Goal: Information Seeking & Learning: Learn about a topic

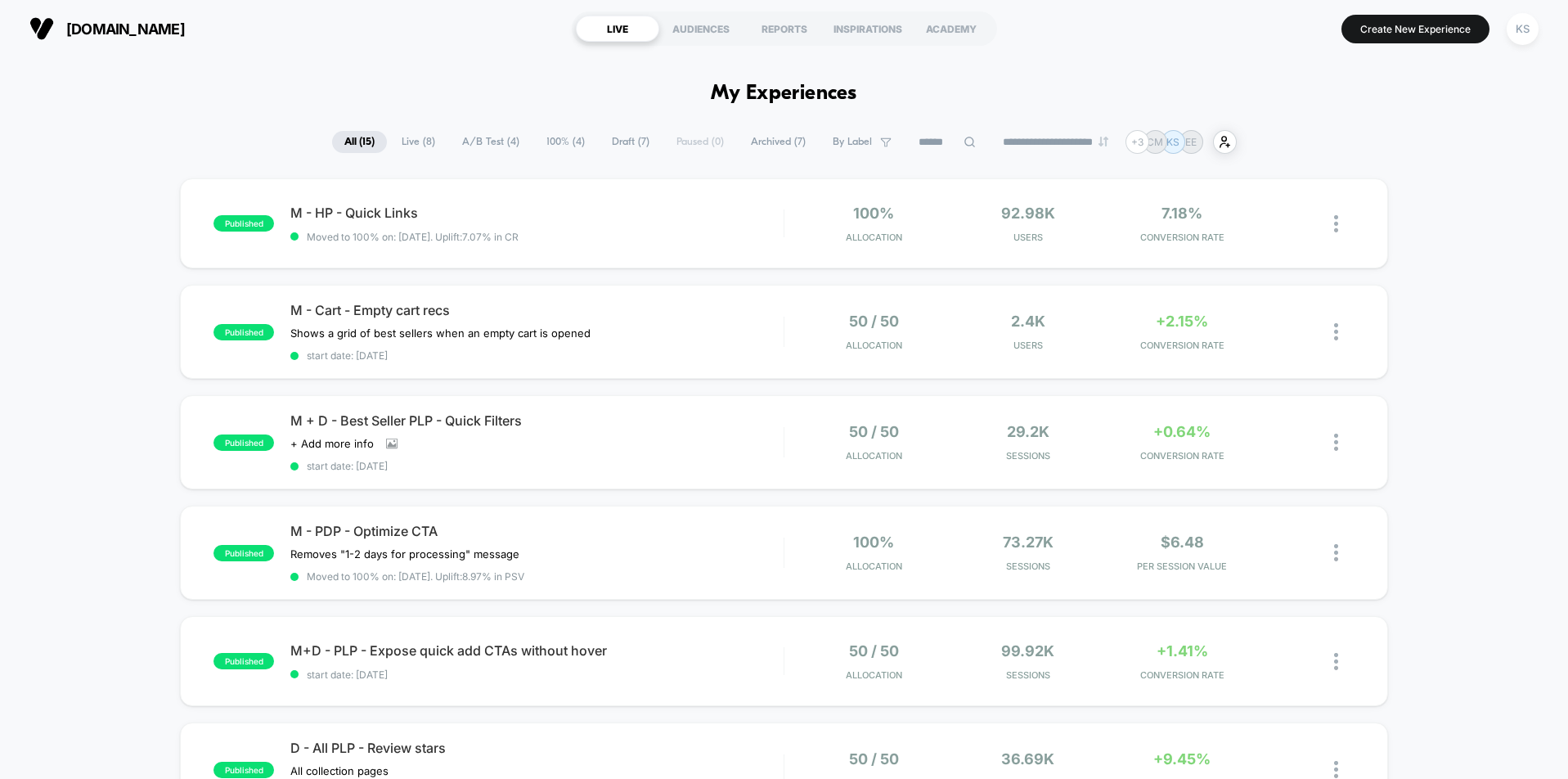
click at [475, 146] on span "A/B Test ( 4 )" at bounding box center [491, 141] width 82 height 22
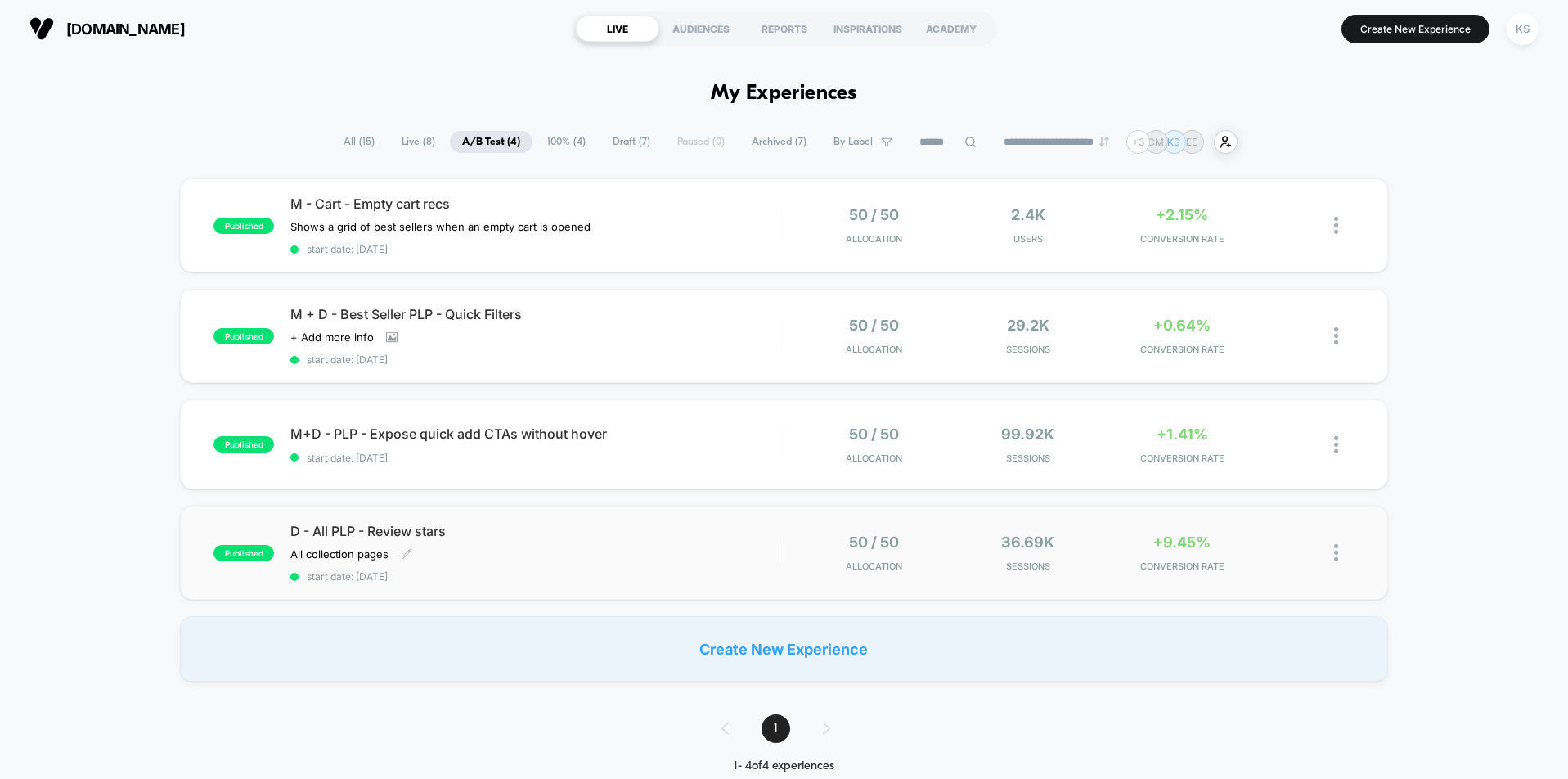
click at [705, 561] on div "D - All PLP - Review stars All collection pages﻿ Click to edit experience detai…" at bounding box center [536, 553] width 493 height 60
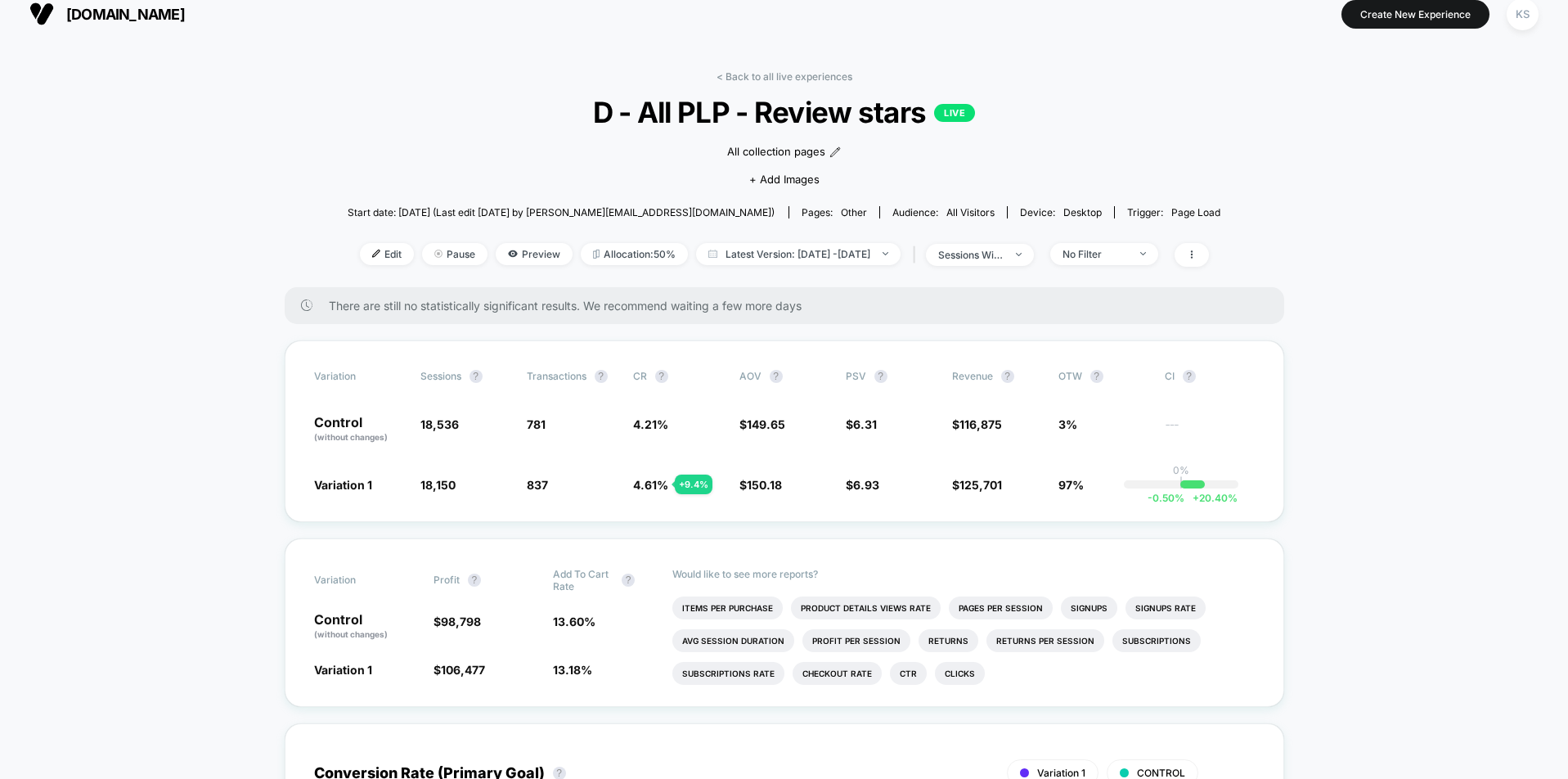
scroll to position [16, 0]
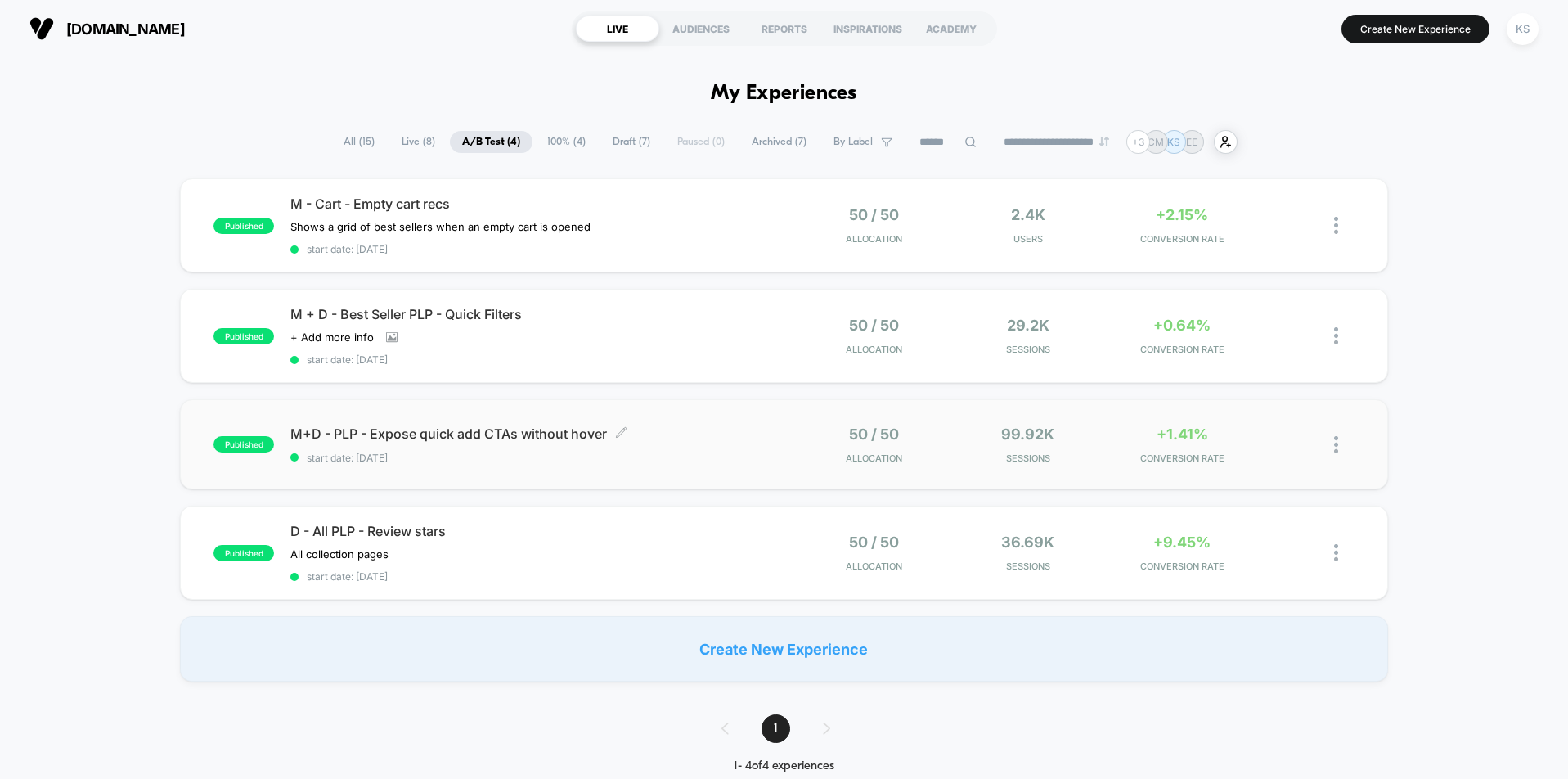
click at [540, 453] on span "start date: [DATE]" at bounding box center [536, 457] width 493 height 13
click at [469, 346] on div "M + D - Best Seller PLP - Quick Filters Click to view images Click to edit expe…" at bounding box center [536, 336] width 493 height 60
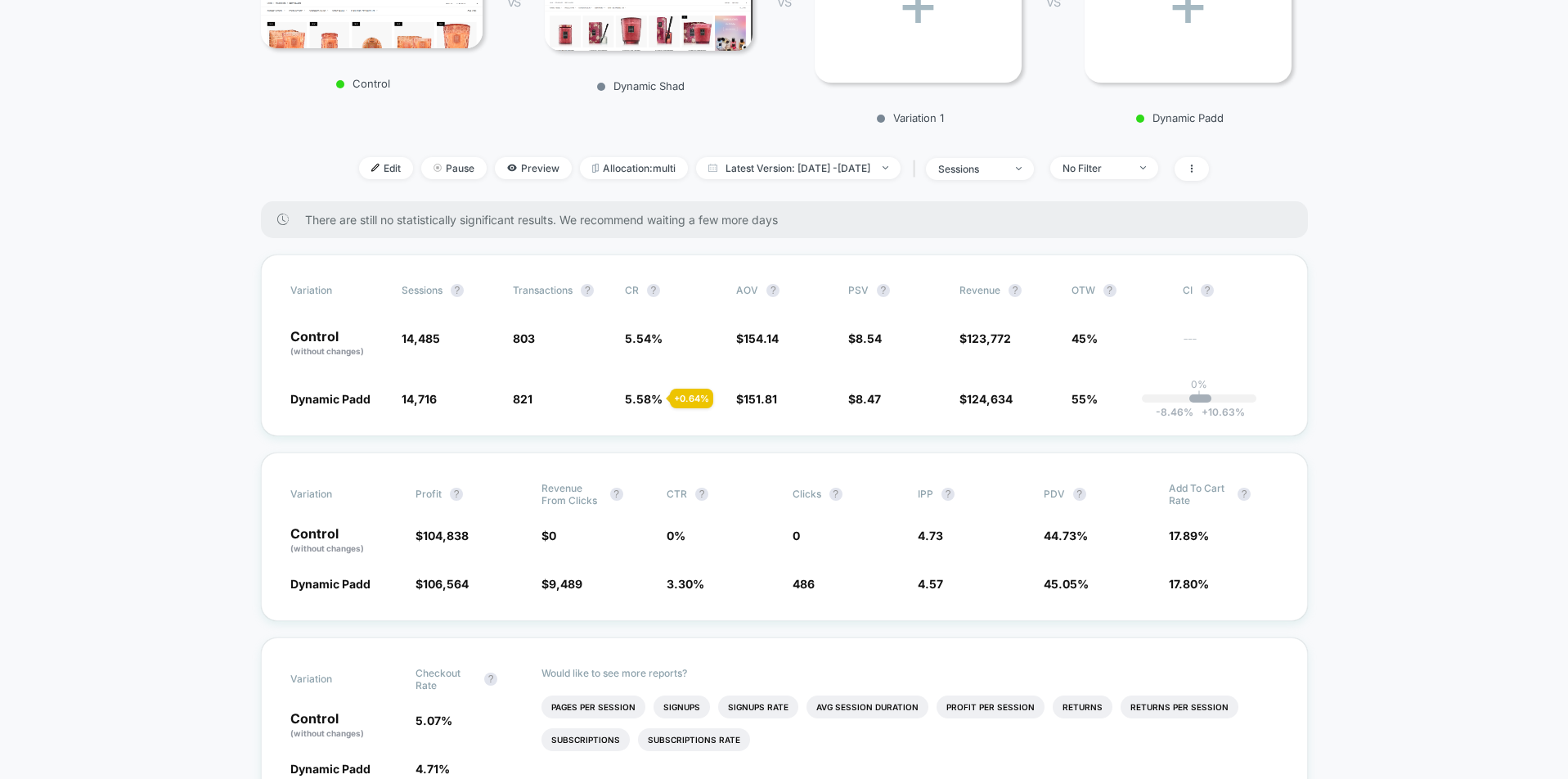
scroll to position [317, 0]
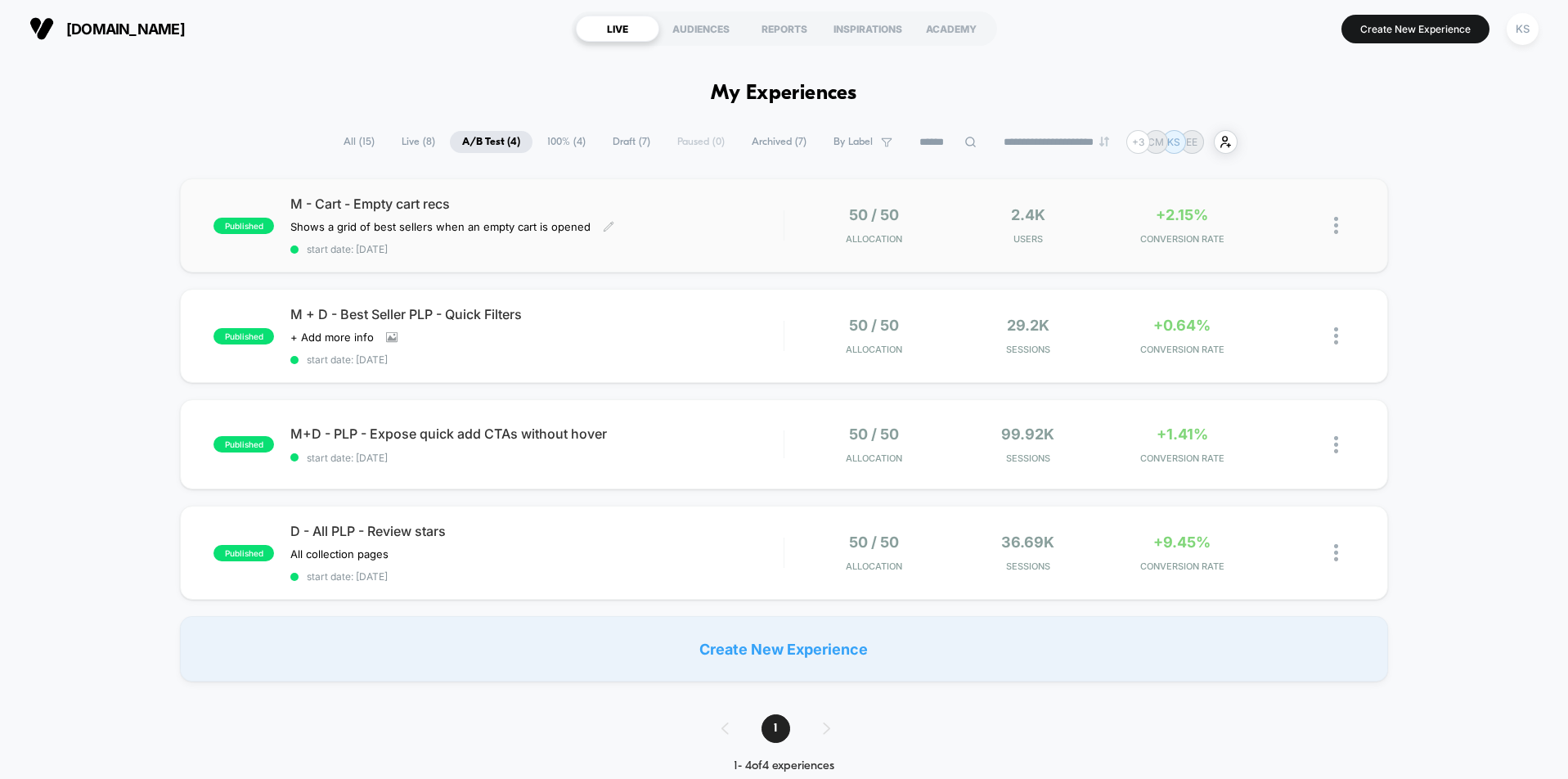
click at [593, 255] on span "start date: [DATE]" at bounding box center [536, 249] width 493 height 13
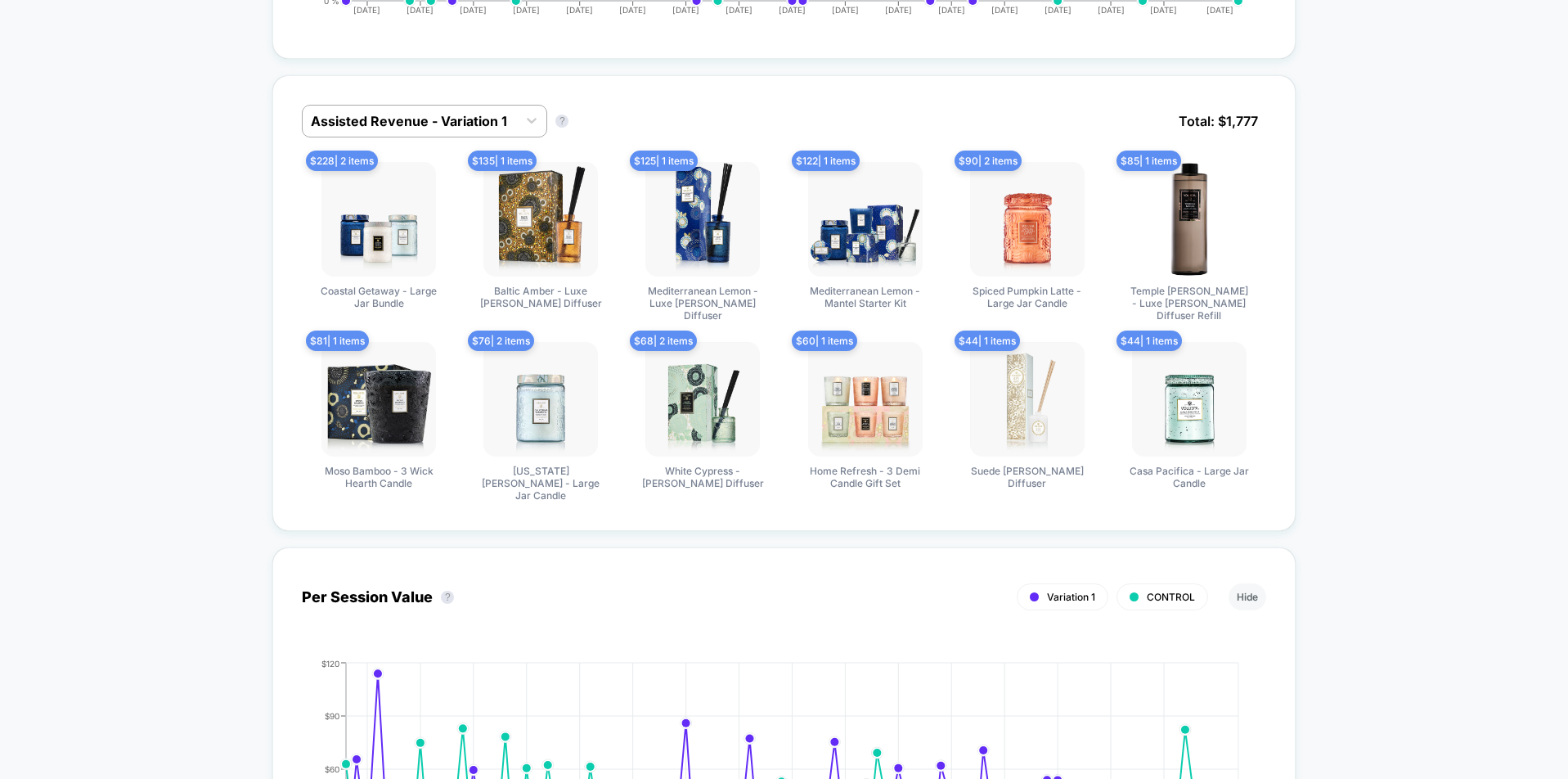
scroll to position [934, 0]
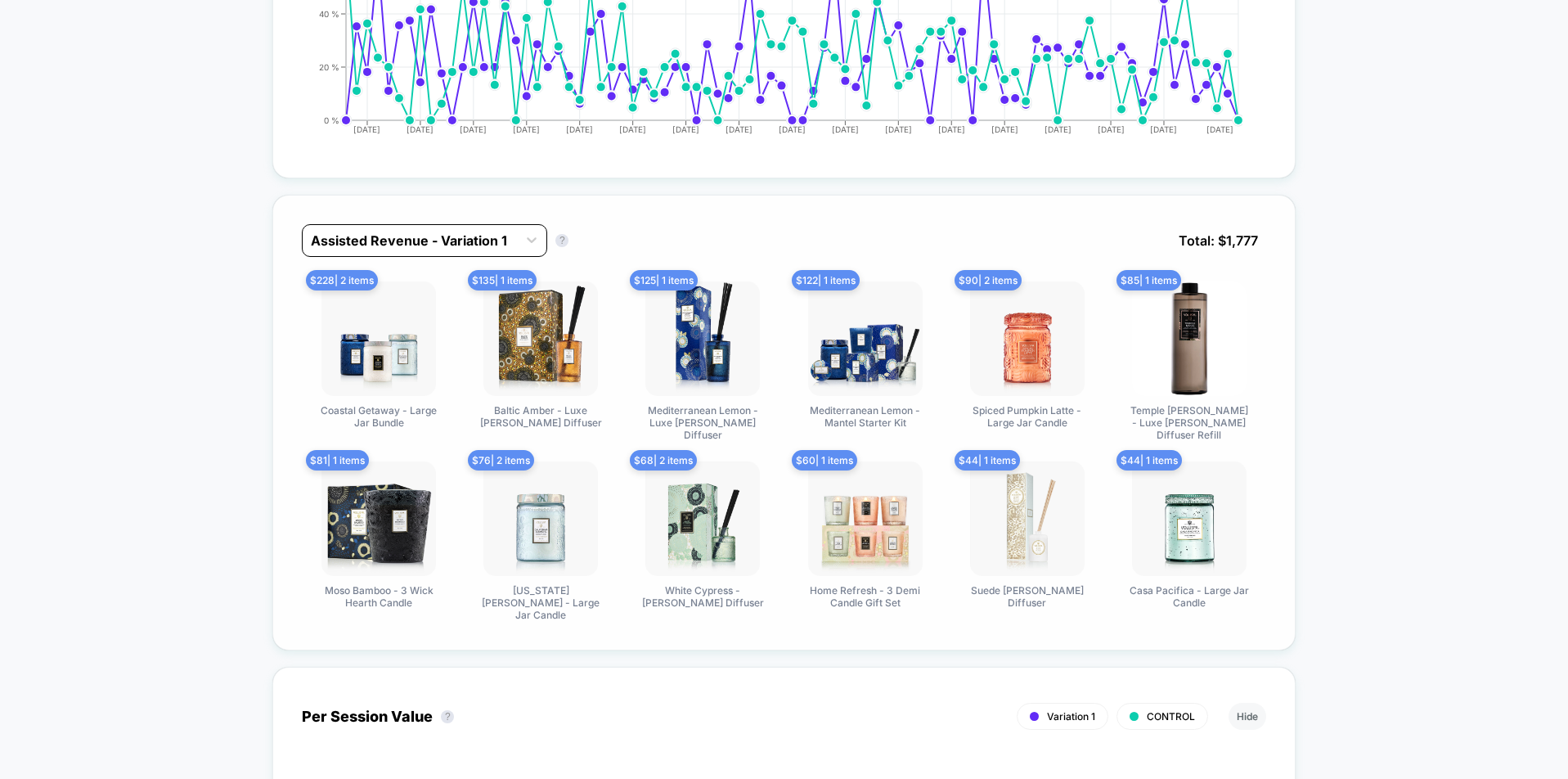
click at [409, 246] on div at bounding box center [409, 240] width 198 height 19
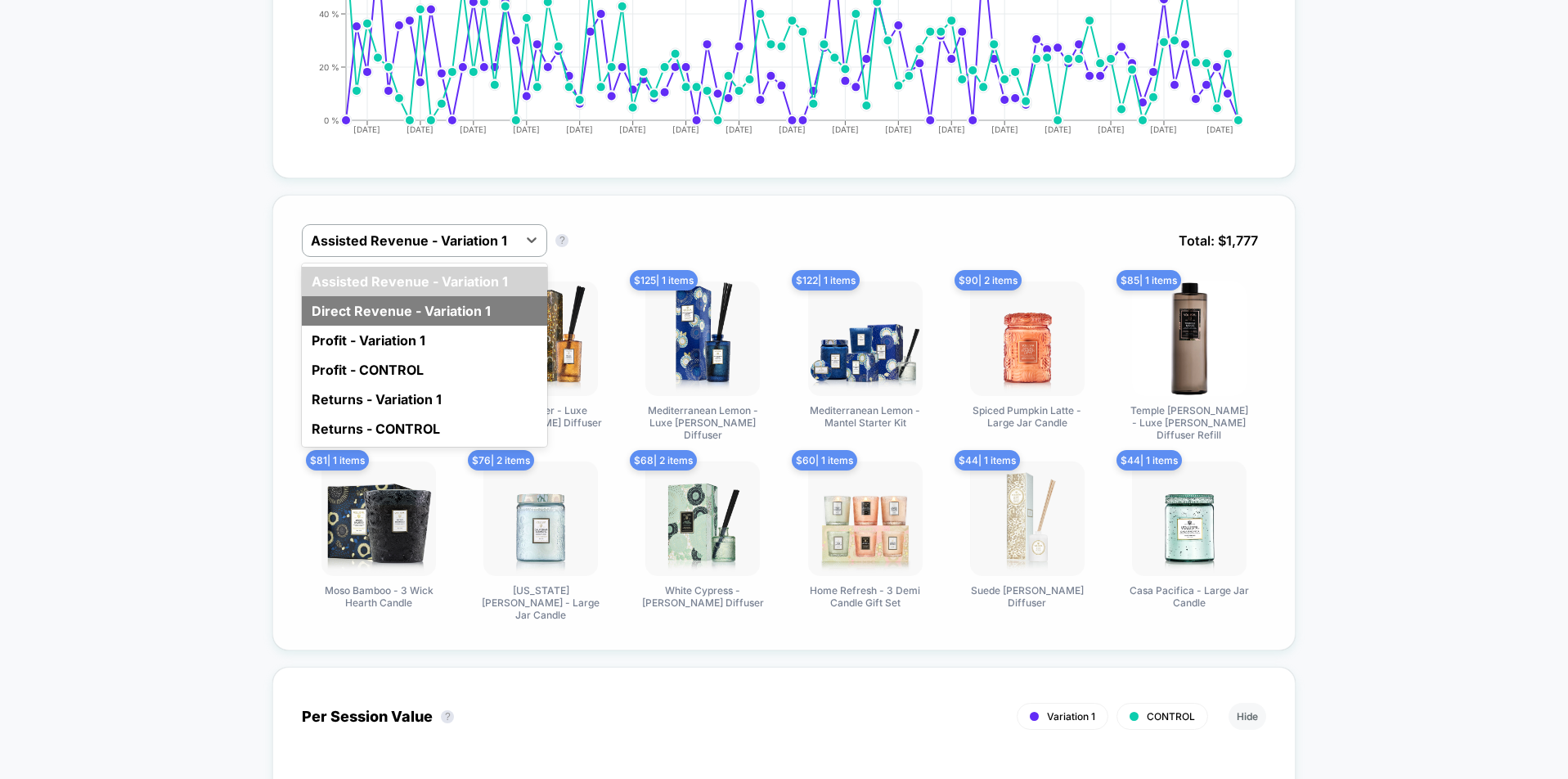
click at [442, 308] on div "Direct Revenue - Variation 1" at bounding box center [425, 311] width 246 height 29
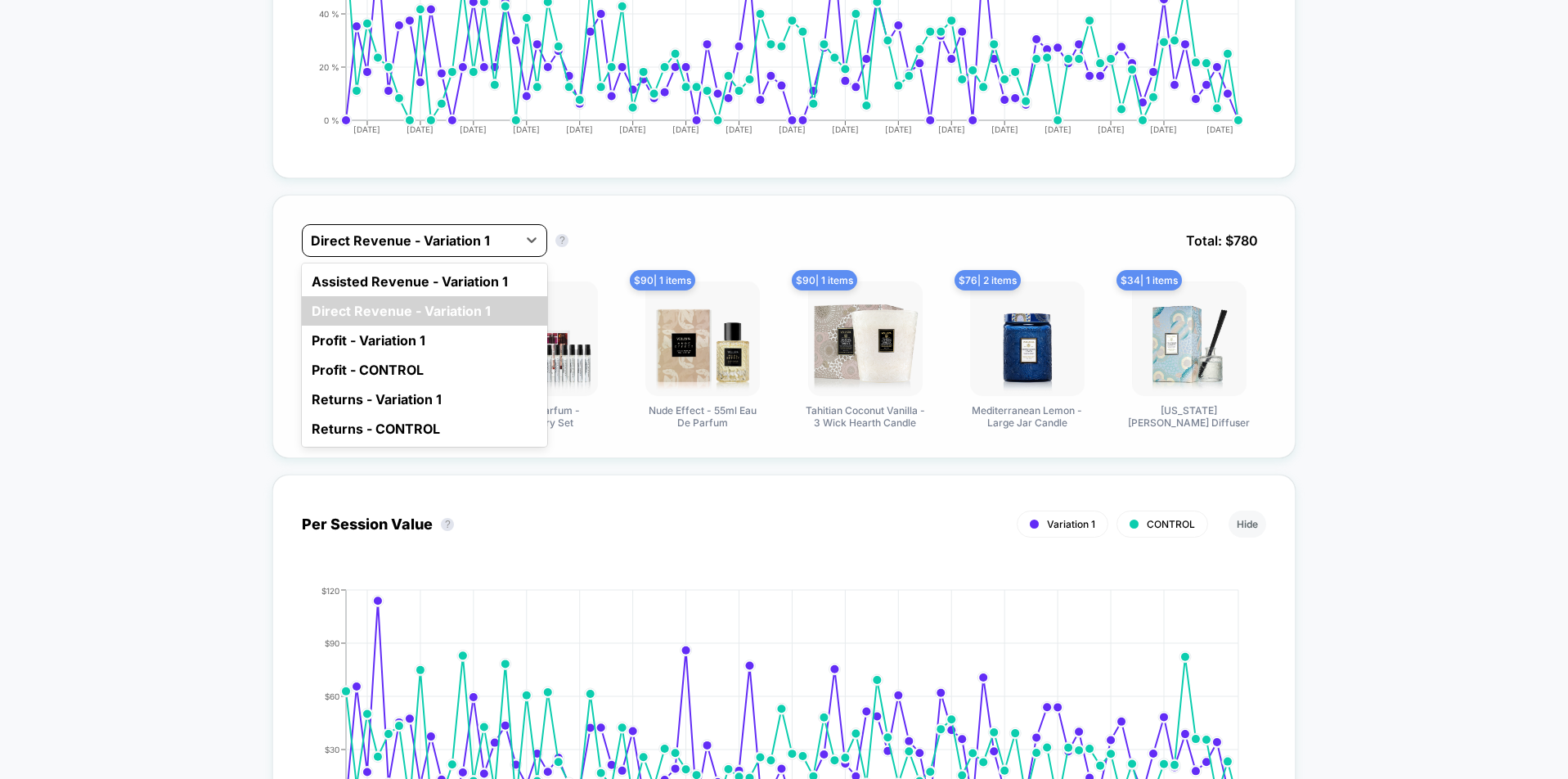
click at [446, 253] on div "Direct Revenue - Variation 1" at bounding box center [425, 241] width 246 height 33
click at [416, 283] on div "Assisted Revenue - Variation 1" at bounding box center [425, 281] width 246 height 29
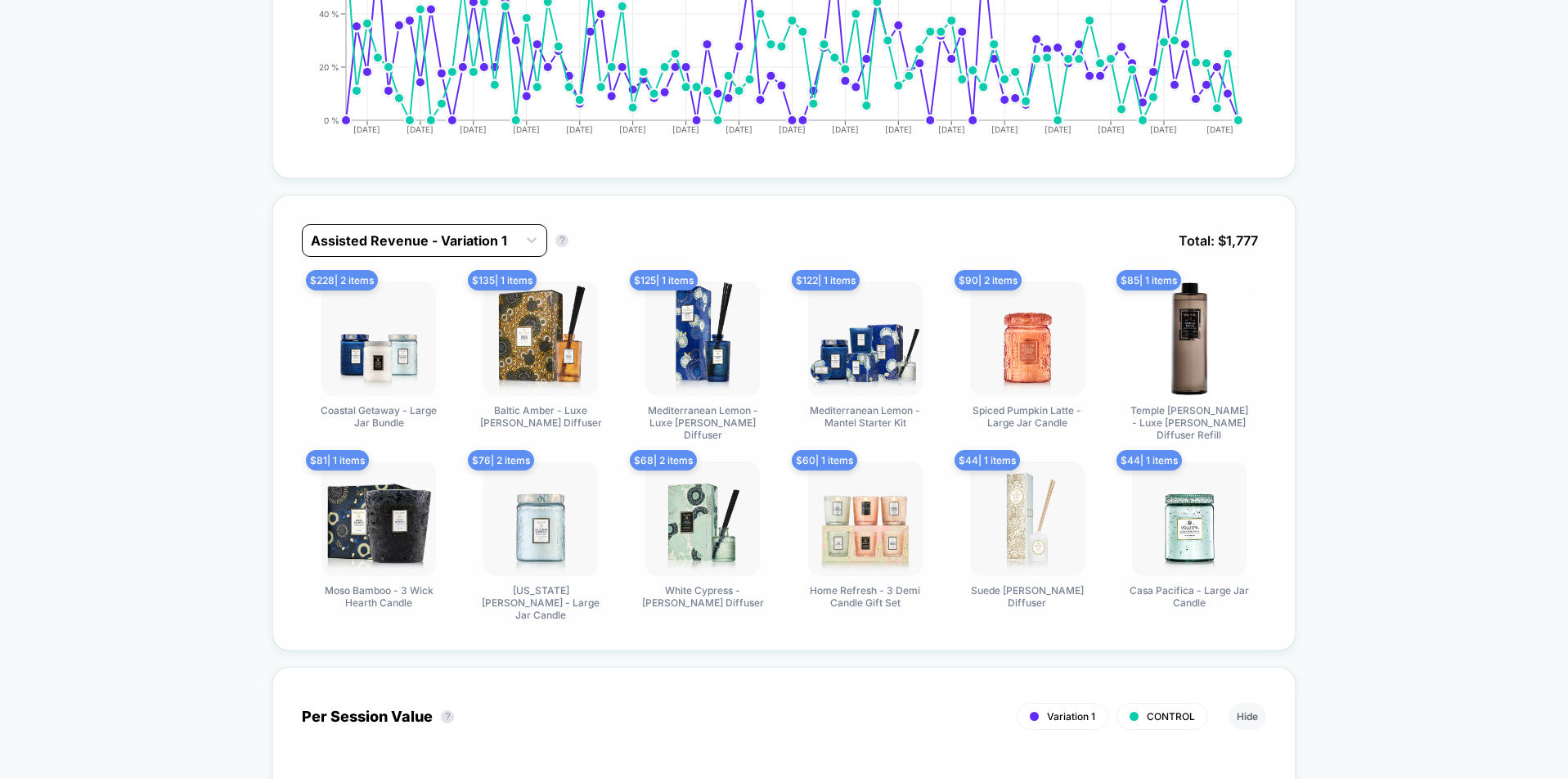
click at [478, 241] on div at bounding box center [409, 240] width 198 height 19
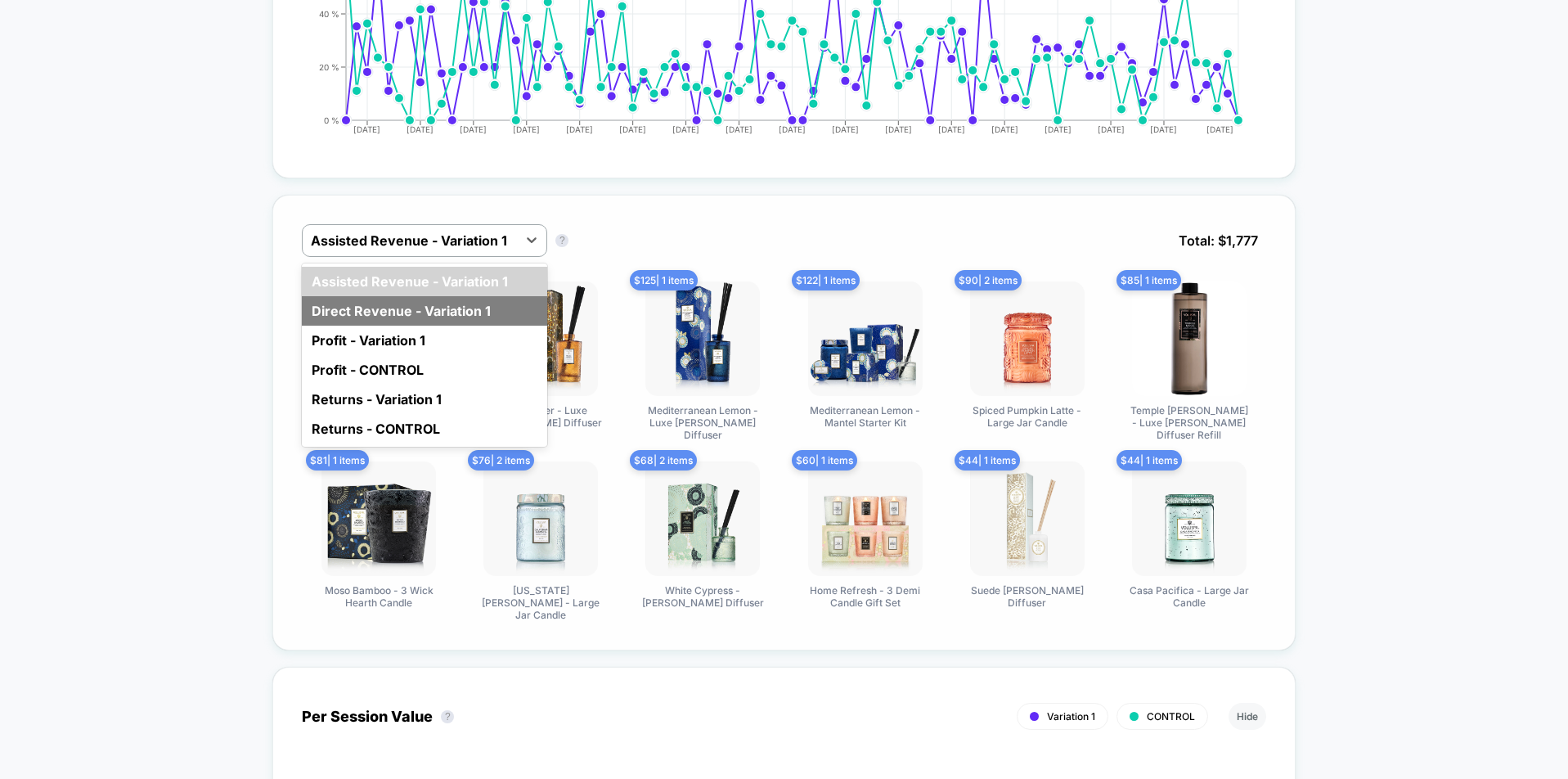
click at [473, 297] on div "Direct Revenue - Variation 1" at bounding box center [425, 311] width 246 height 29
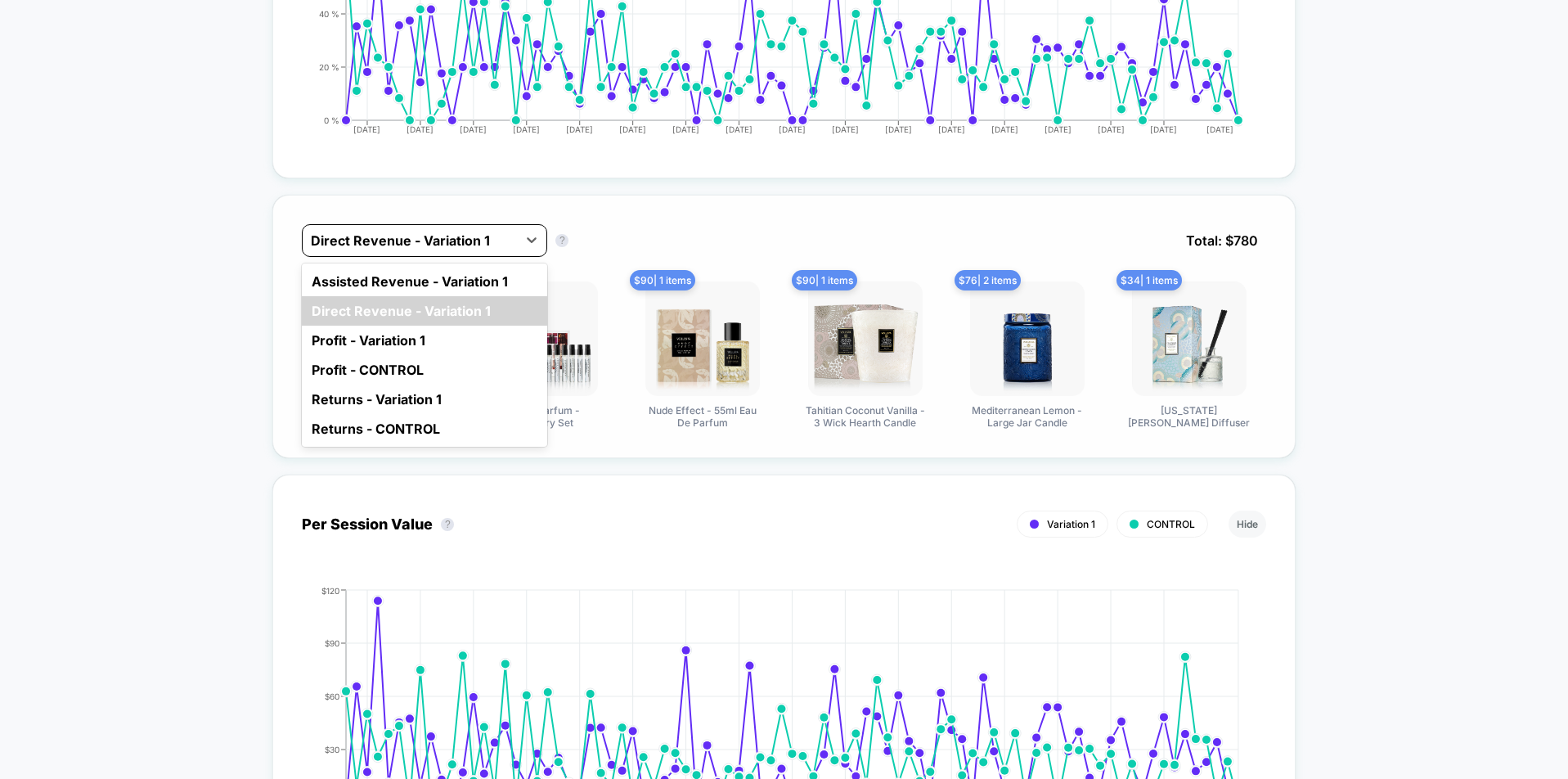
click at [484, 229] on div "Direct Revenue - Variation 1" at bounding box center [409, 240] width 214 height 26
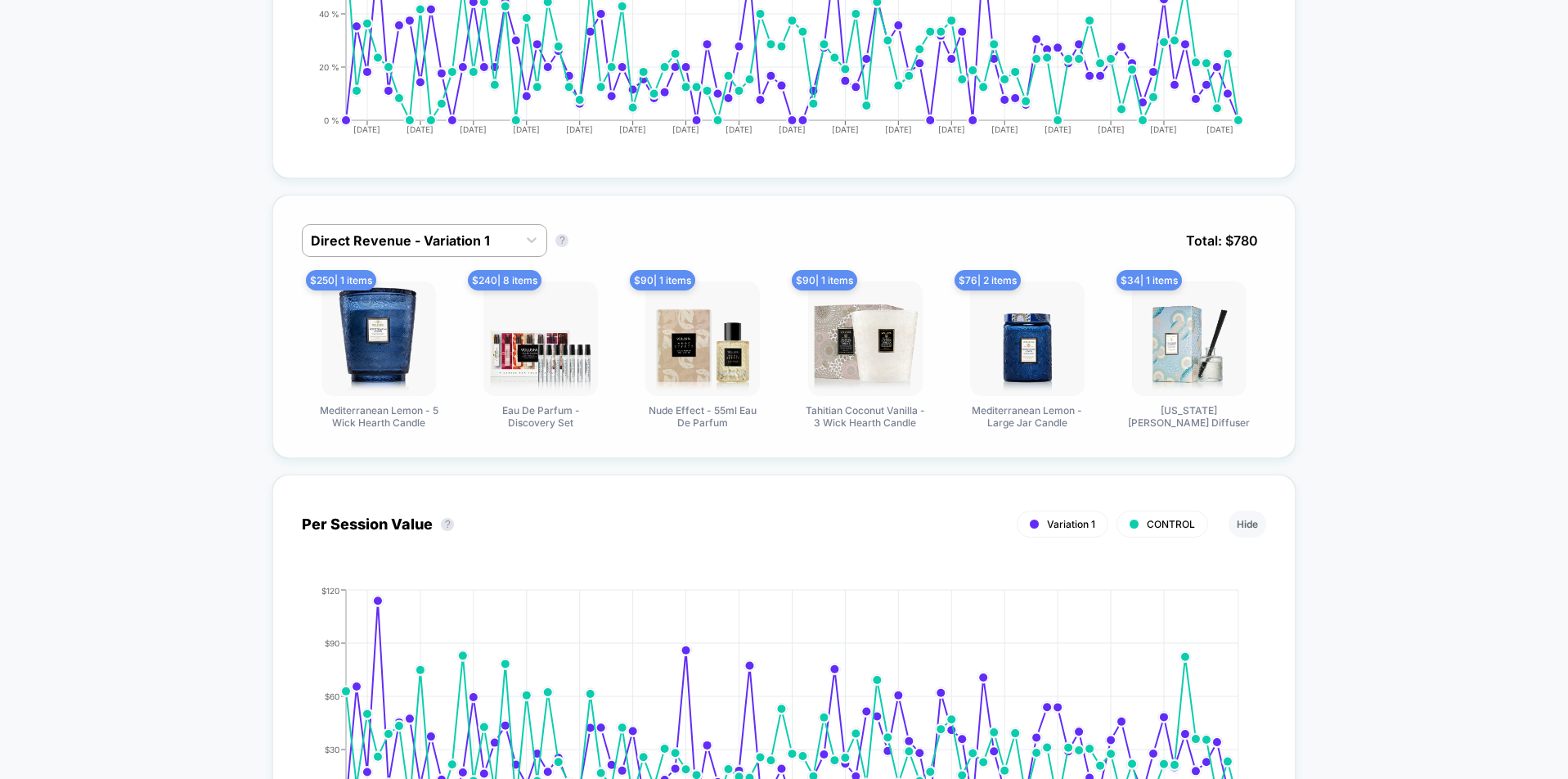
click at [713, 241] on div "Direct Revenue - Variation 1 Direct Revenue - Variation 1 ? Total: $ 780" at bounding box center [784, 253] width 964 height 57
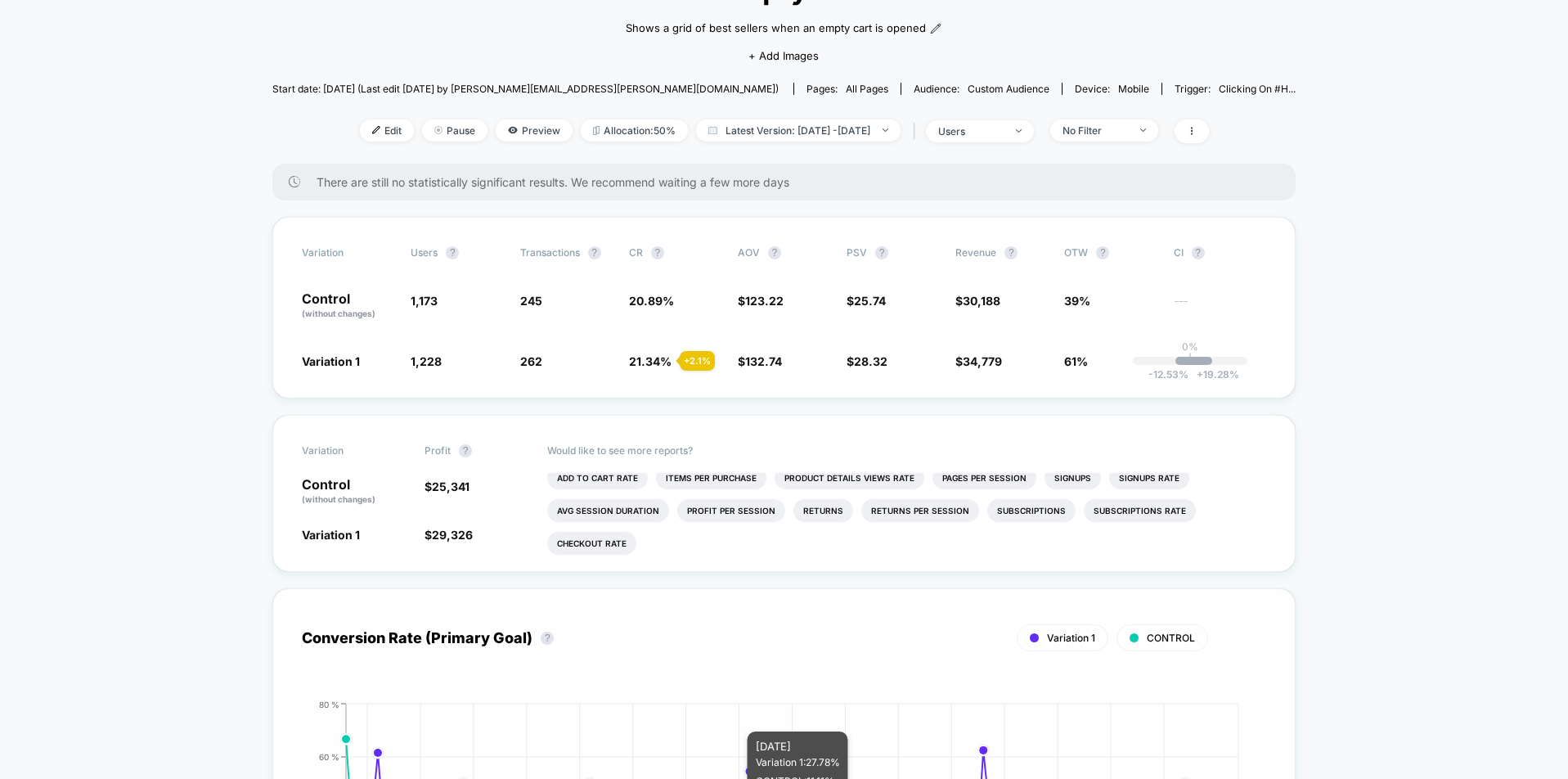
scroll to position [11, 0]
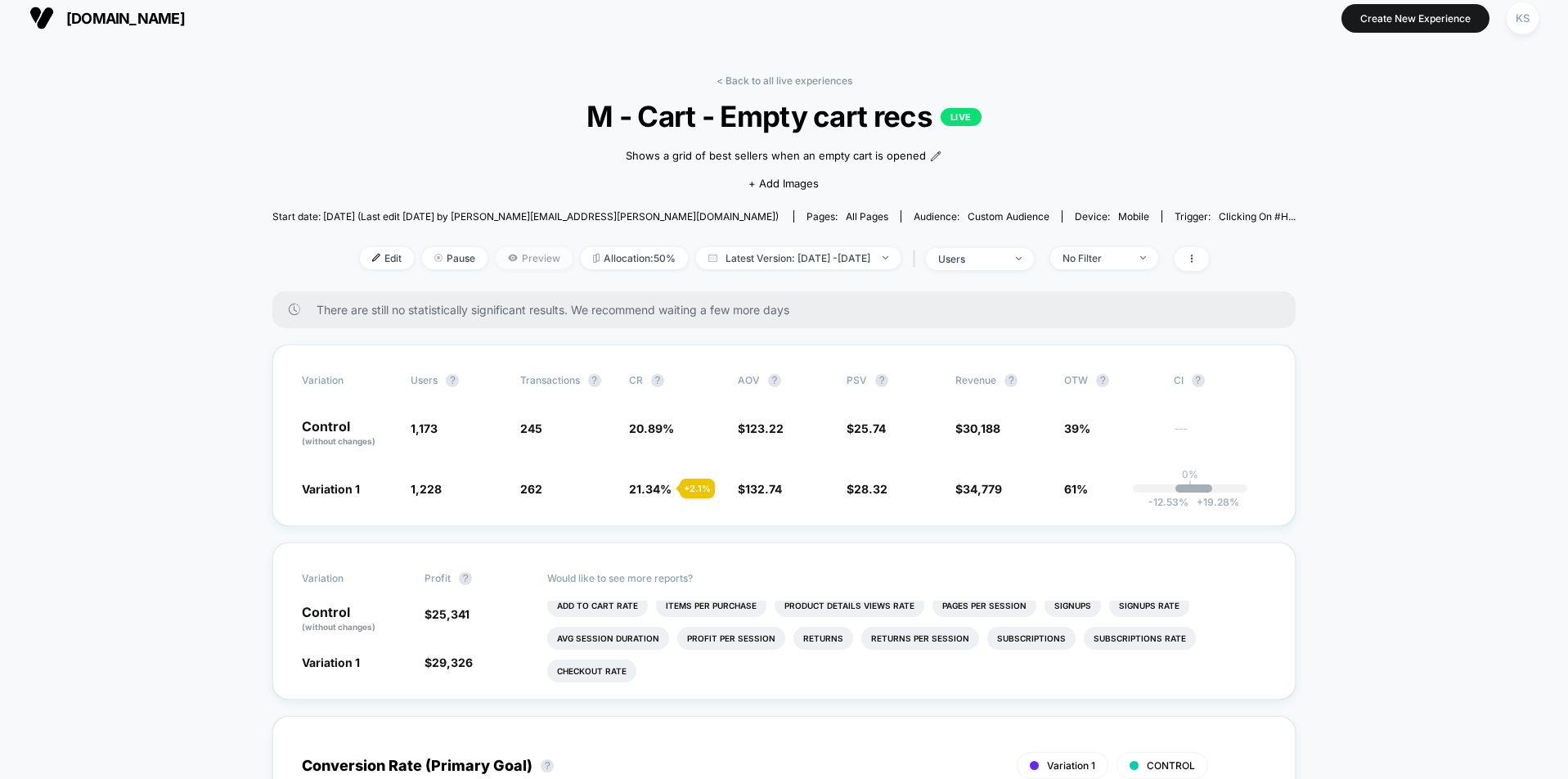
click at [496, 263] on span "Preview" at bounding box center [533, 257] width 76 height 22
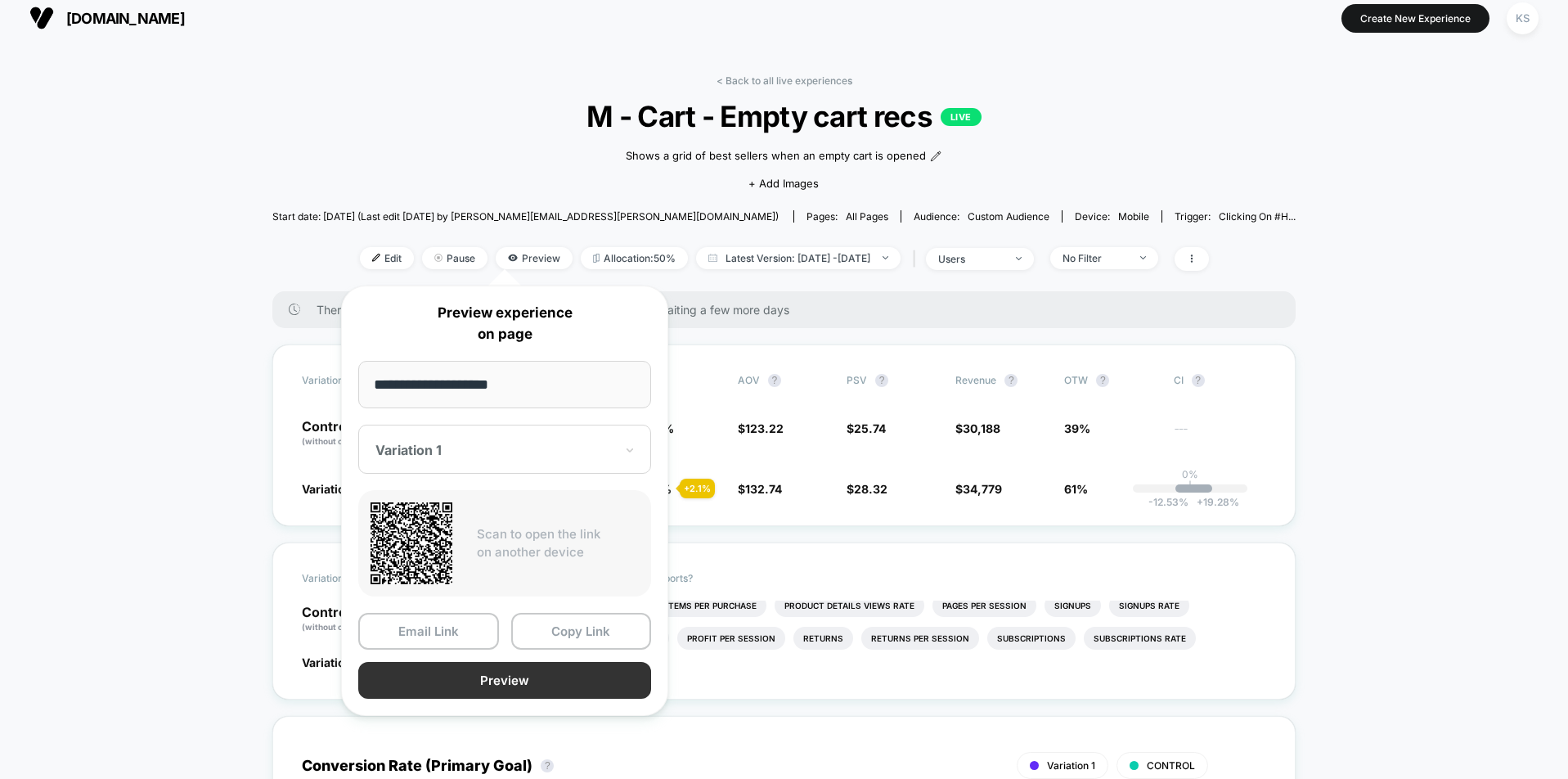
click at [420, 674] on button "Preview" at bounding box center [504, 680] width 293 height 37
